Goal: Task Accomplishment & Management: Use online tool/utility

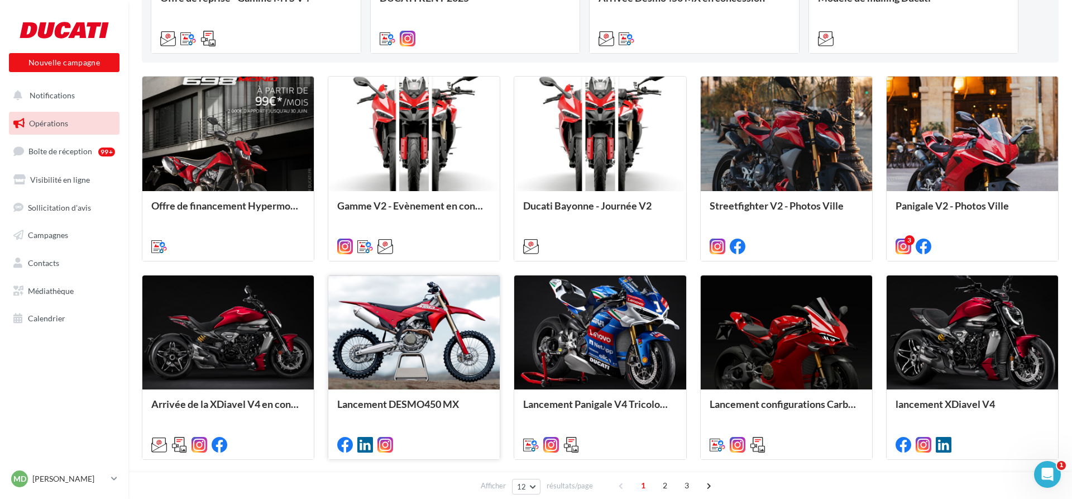
click at [445, 332] on div at bounding box center [413, 332] width 171 height 115
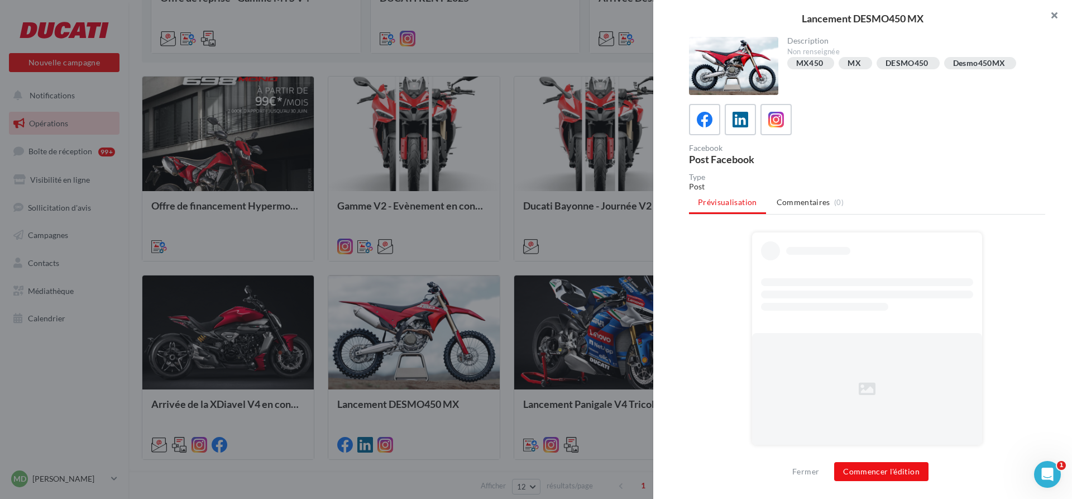
click at [1052, 12] on button "button" at bounding box center [1049, 16] width 45 height 33
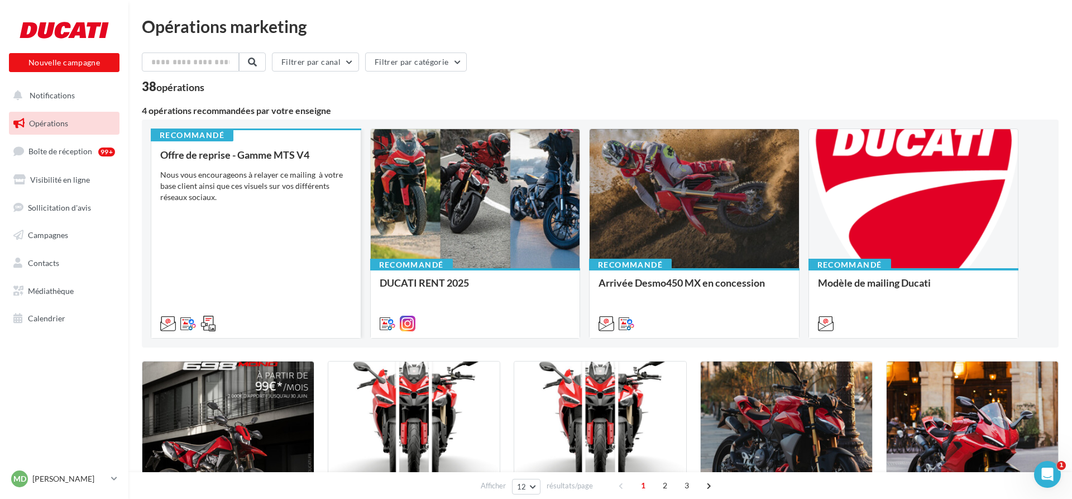
click at [262, 222] on div "Offre de reprise - Gamme MTS V4 Nous vous encourageons à relayer ce mailing à v…" at bounding box center [256, 238] width 192 height 179
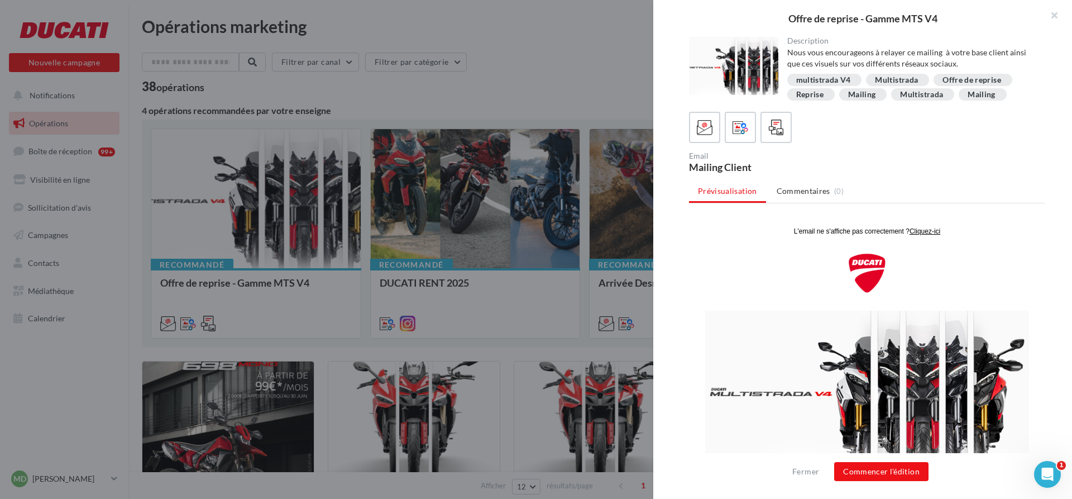
click at [503, 175] on div at bounding box center [536, 249] width 1072 height 499
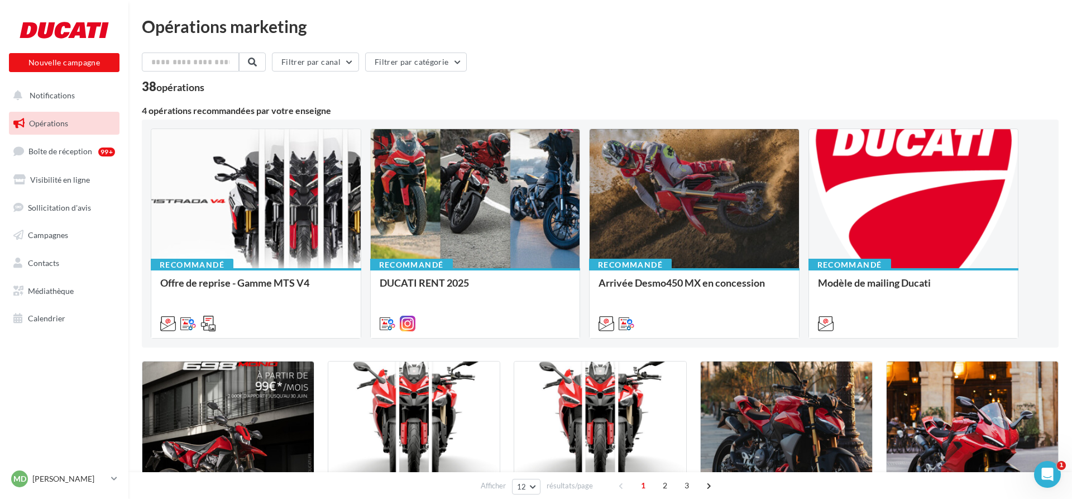
scroll to position [228, 0]
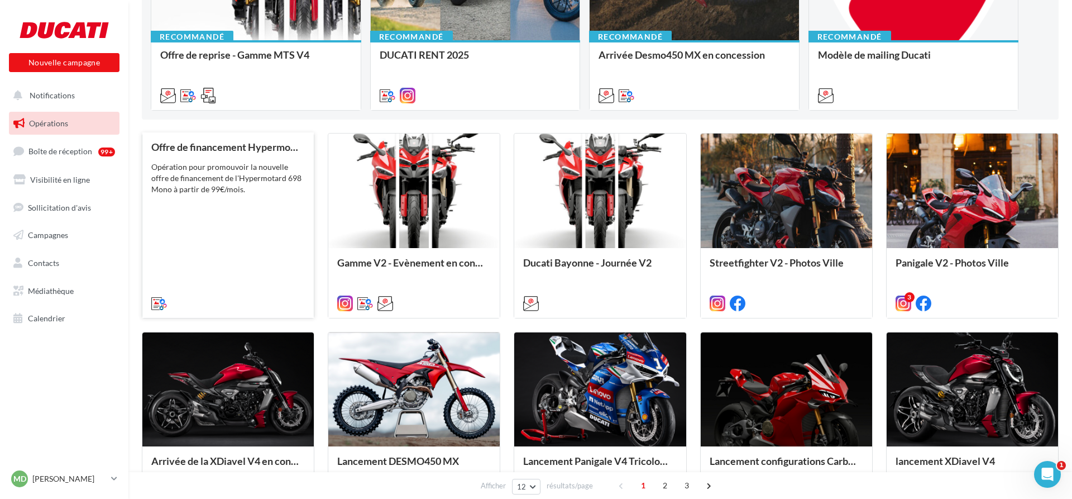
click at [235, 187] on div "Opération pour promouvoir la nouvelle offre de financement de l'Hypermotard 698…" at bounding box center [228, 177] width 154 height 33
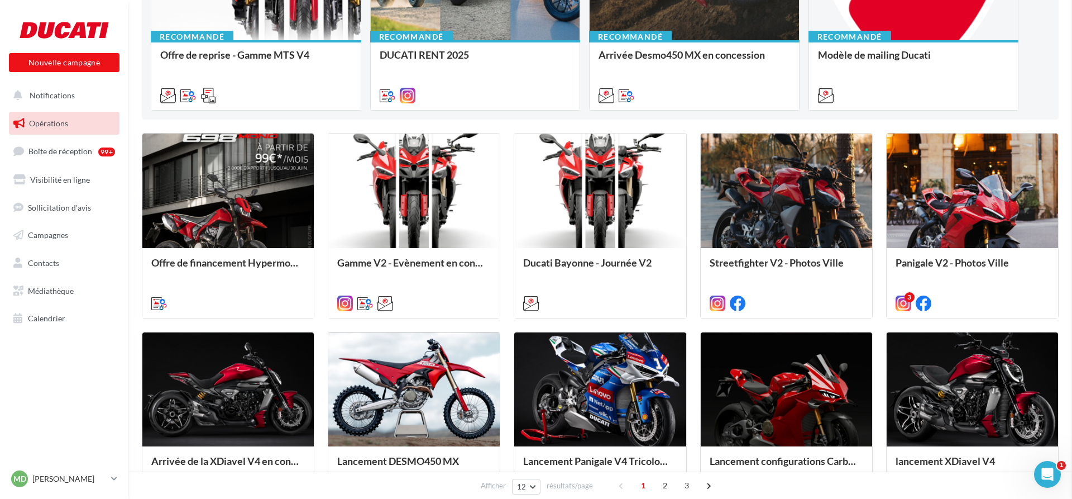
click at [56, 96] on span "Notifications" at bounding box center [52, 94] width 45 height 9
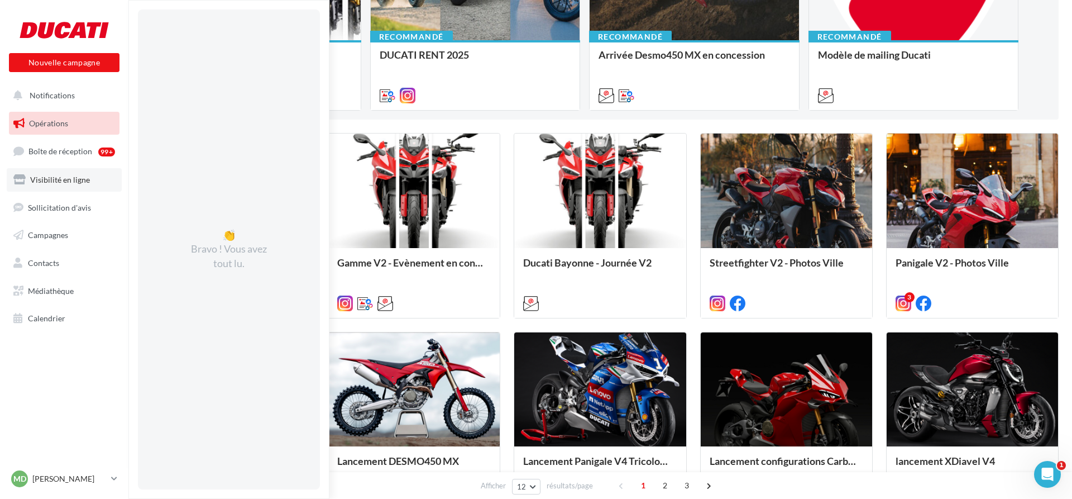
click at [60, 180] on span "Visibilité en ligne" at bounding box center [60, 179] width 60 height 9
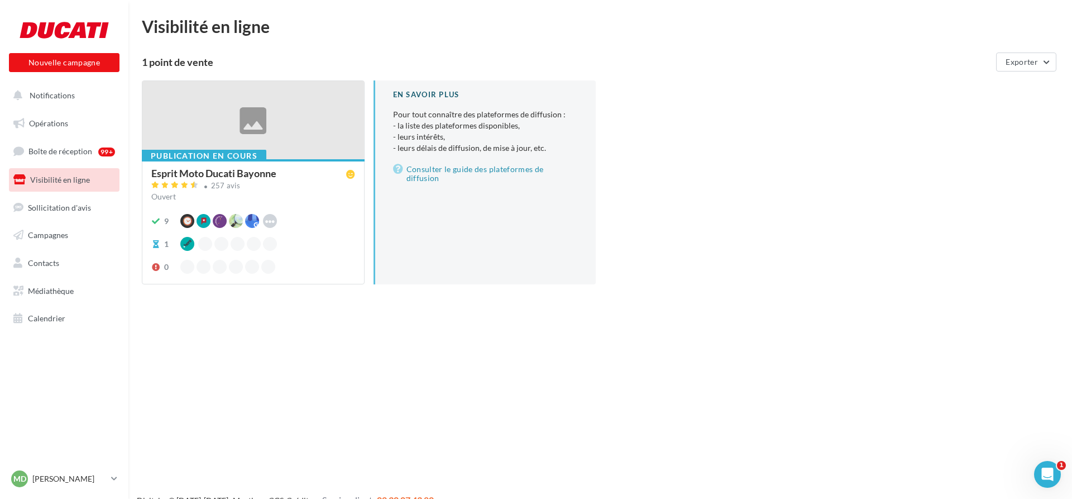
click at [300, 194] on div "Ouvert" at bounding box center [253, 196] width 204 height 11
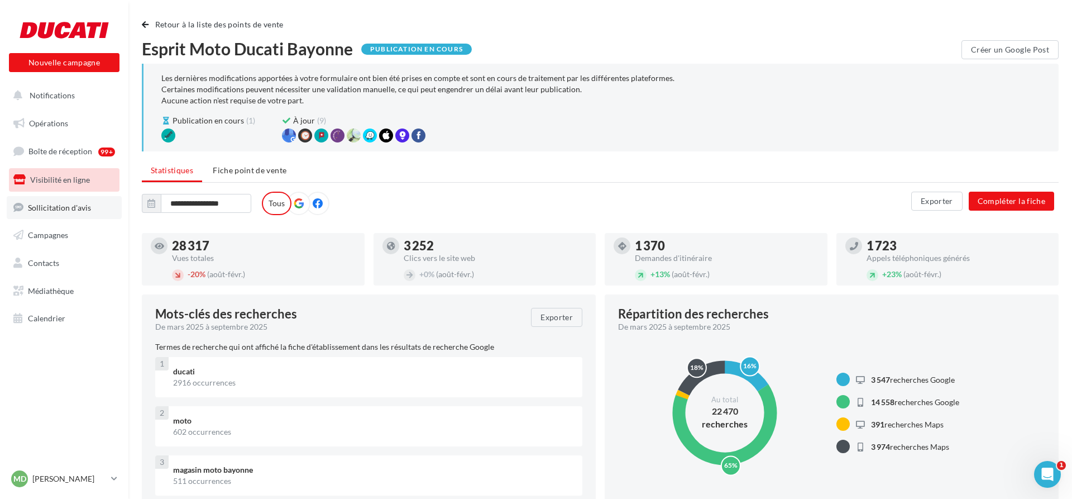
click at [79, 204] on span "Sollicitation d'avis" at bounding box center [59, 206] width 63 height 9
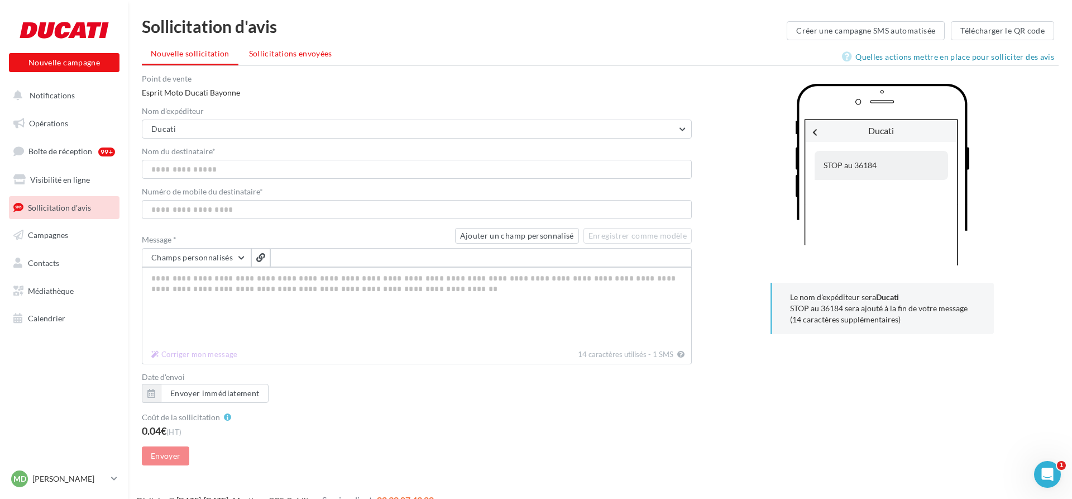
click at [294, 59] on li "Sollicitations envoyées" at bounding box center [290, 54] width 101 height 20
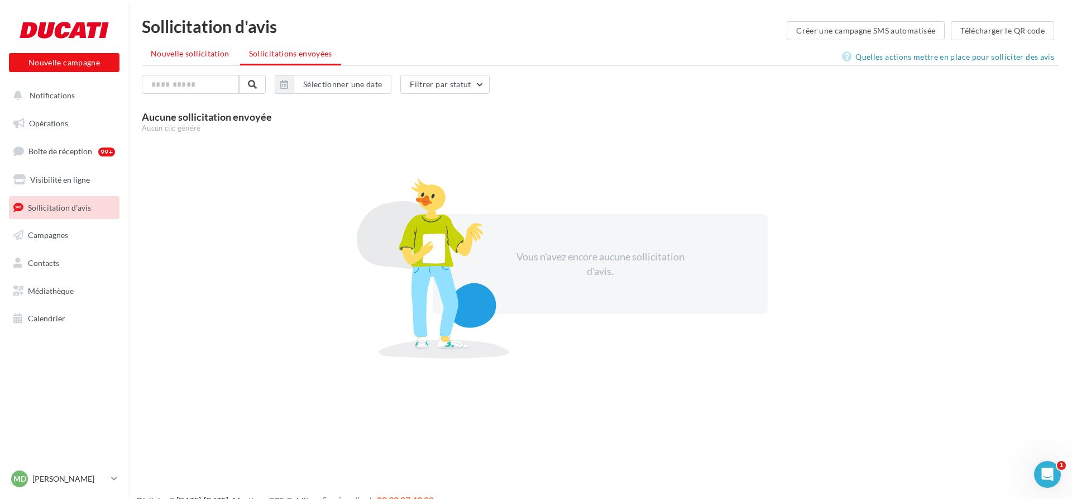
click at [219, 59] on li "Nouvelle sollicitation" at bounding box center [190, 54] width 97 height 20
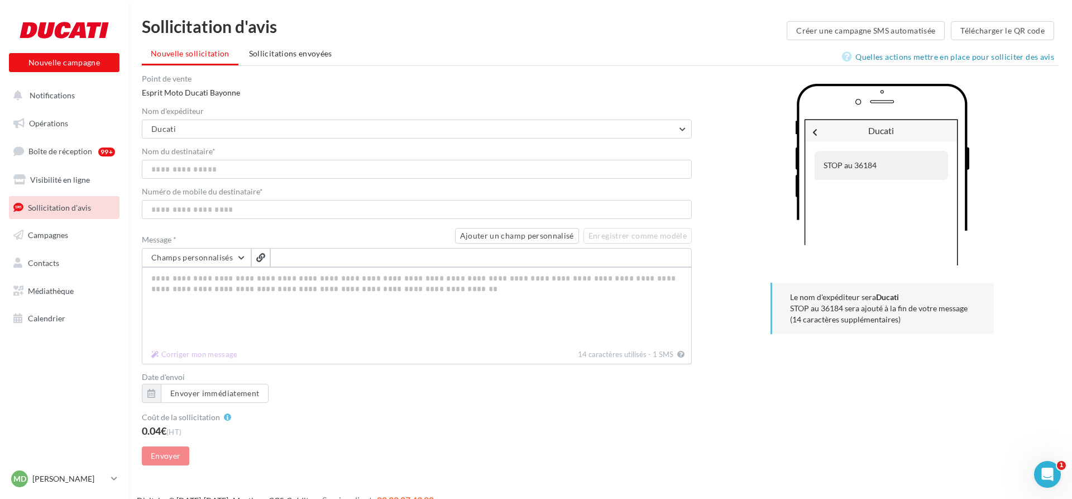
scroll to position [18, 0]
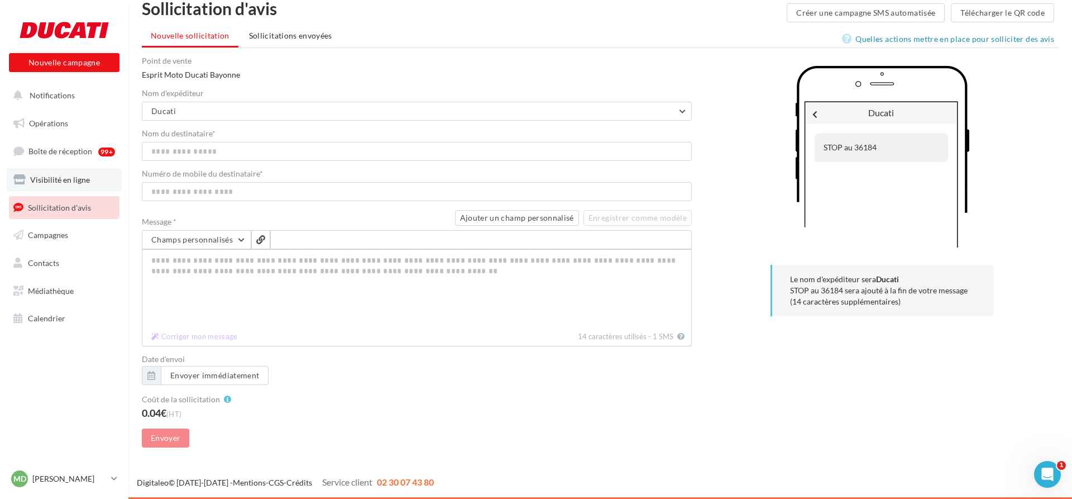
click at [56, 171] on link "Visibilité en ligne" at bounding box center [64, 179] width 115 height 23
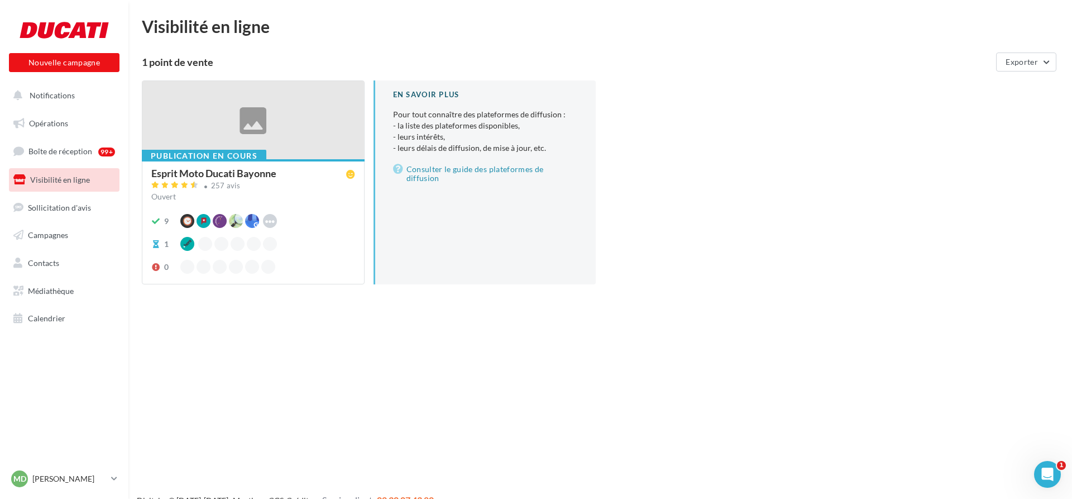
click at [299, 174] on div "Esprit Moto Ducati Bayonne" at bounding box center [250, 174] width 199 height 12
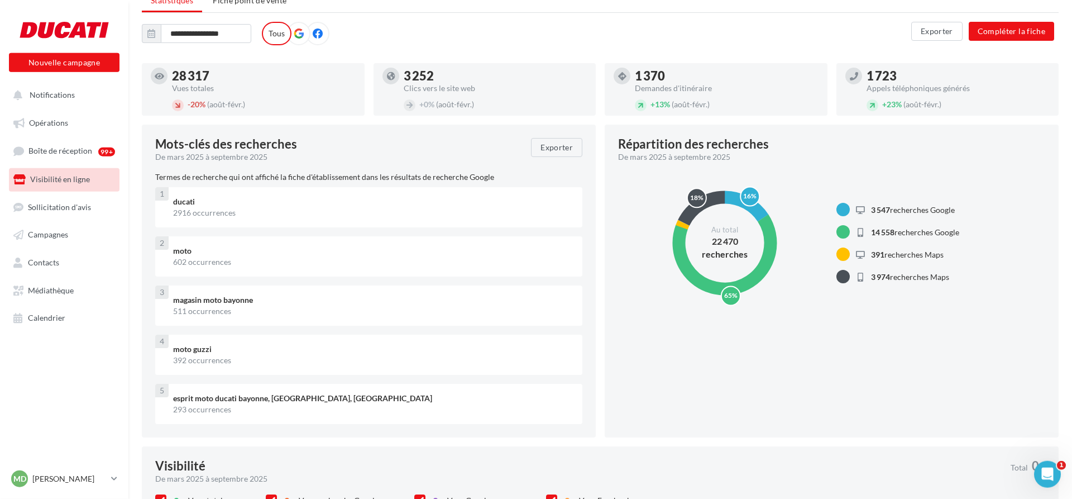
scroll to position [171, 0]
click at [53, 103] on button "Notifications" at bounding box center [62, 95] width 111 height 23
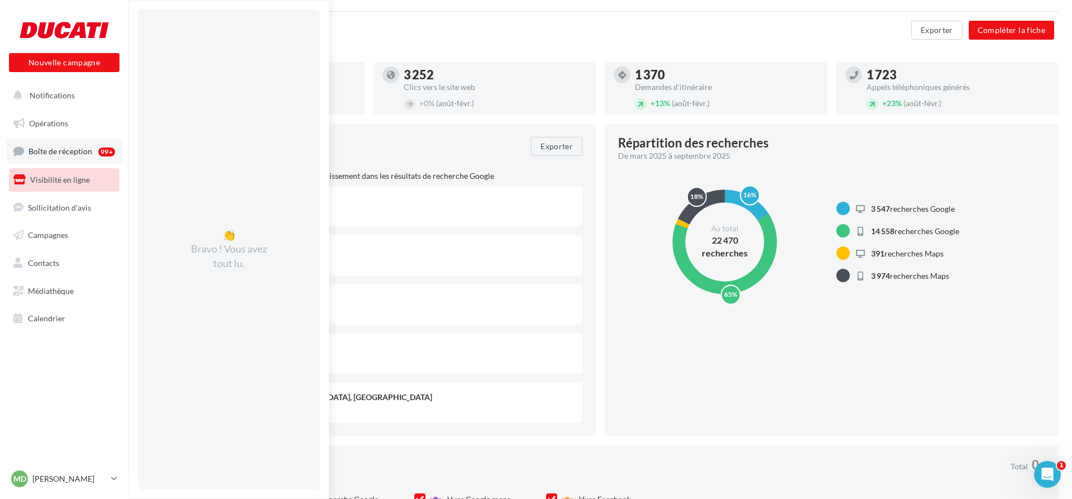
click at [51, 148] on span "Boîte de réception" at bounding box center [60, 150] width 64 height 9
